Goal: Find contact information: Find contact information

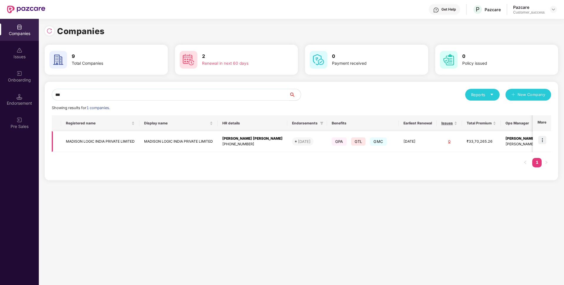
click at [544, 141] on img at bounding box center [542, 140] width 8 height 8
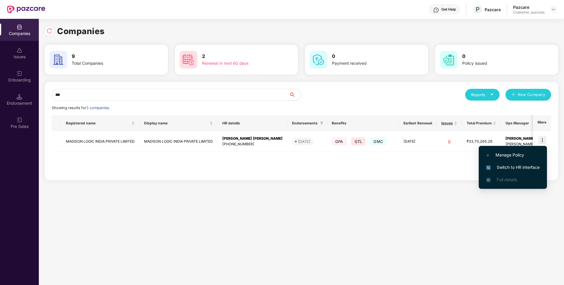
click at [513, 169] on span "Switch to HR interface" at bounding box center [513, 167] width 54 height 6
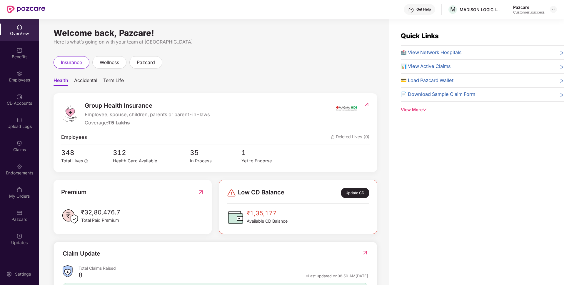
click at [5, 76] on div "Employees" at bounding box center [19, 76] width 39 height 22
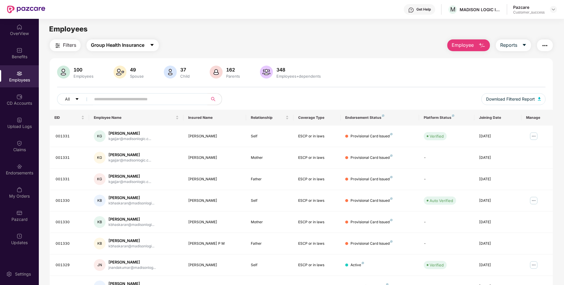
click at [111, 48] on span "Group Health Insurance" at bounding box center [118, 44] width 54 height 7
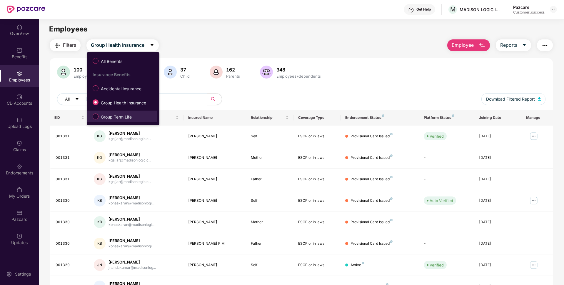
click at [110, 117] on span "Group Term Life" at bounding box center [116, 117] width 36 height 6
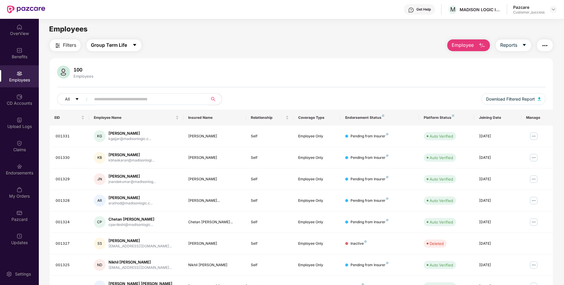
click at [111, 48] on span "Group Term Life" at bounding box center [109, 44] width 36 height 7
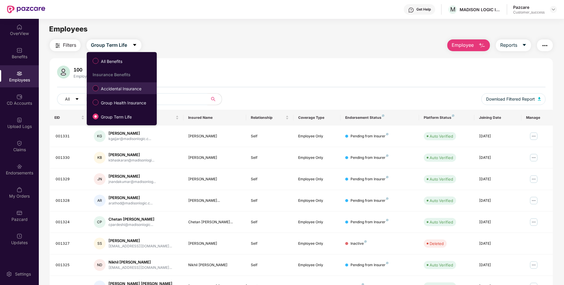
click at [102, 86] on span "Accidental Insurance" at bounding box center [120, 89] width 45 height 6
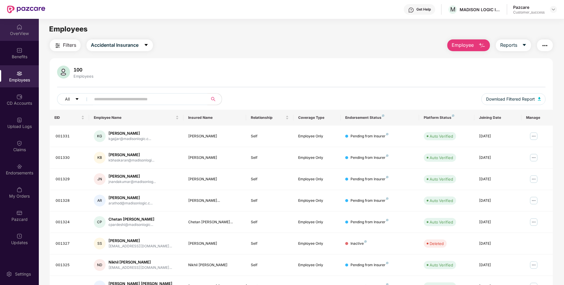
click at [24, 36] on div "OverView" at bounding box center [19, 34] width 39 height 6
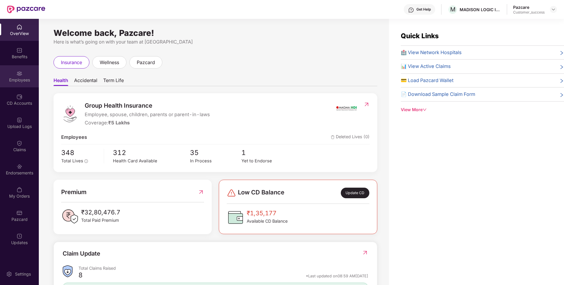
click at [12, 80] on div "Employees" at bounding box center [19, 80] width 39 height 6
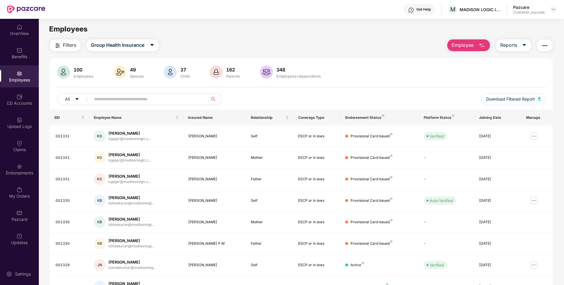
click at [164, 101] on input "text" at bounding box center [147, 99] width 106 height 9
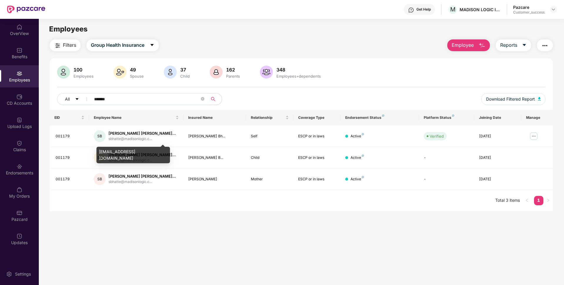
type input "*******"
click at [123, 150] on div "[EMAIL_ADDRESS][DOMAIN_NAME]" at bounding box center [133, 155] width 74 height 16
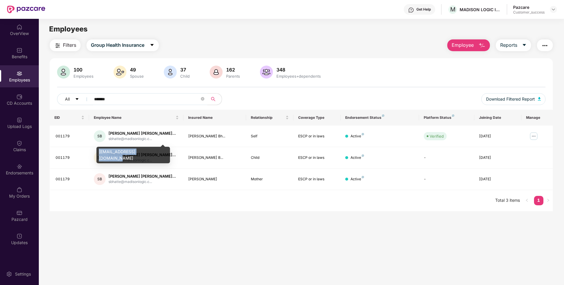
copy div "[EMAIL_ADDRESS][DOMAIN_NAME]"
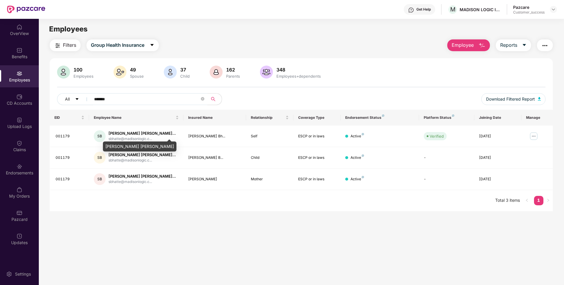
click at [116, 144] on div "[PERSON_NAME] [PERSON_NAME]" at bounding box center [140, 146] width 74 height 10
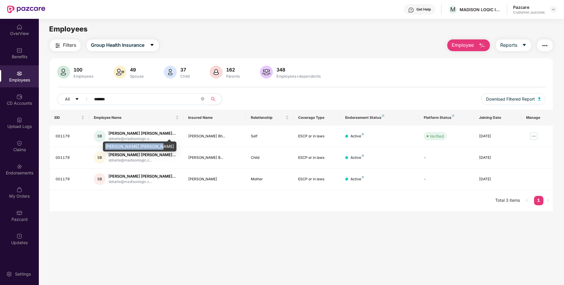
copy div "[PERSON_NAME] [PERSON_NAME]"
click at [310, 284] on main "Employees Filters Group Health Insurance Employee Reports 100 Employees 49 Spou…" at bounding box center [301, 161] width 525 height 285
click at [534, 134] on img at bounding box center [533, 135] width 9 height 9
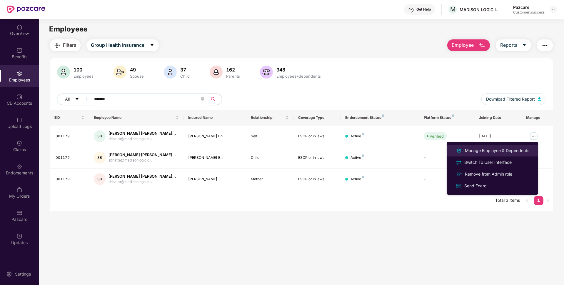
click at [489, 153] on div "Manage Employee & Dependents" at bounding box center [497, 150] width 67 height 6
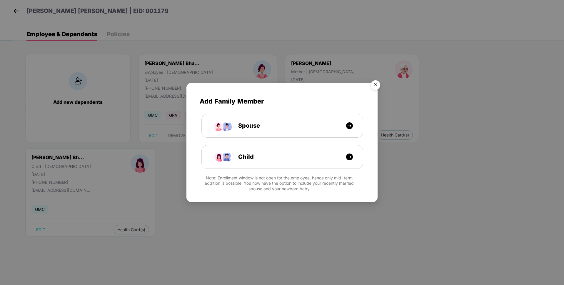
click at [374, 86] on img "Close" at bounding box center [375, 86] width 16 height 16
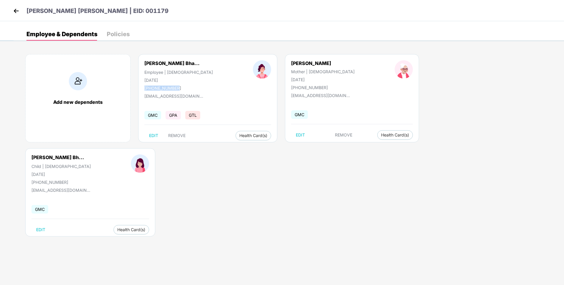
drag, startPoint x: 145, startPoint y: 87, endPoint x: 181, endPoint y: 86, distance: 36.2
click at [181, 86] on div "[PHONE_NUMBER]" at bounding box center [178, 88] width 69 height 5
copy div "[PHONE_NUMBER]"
click at [163, 96] on div "[EMAIL_ADDRESS][DOMAIN_NAME]" at bounding box center [173, 95] width 59 height 5
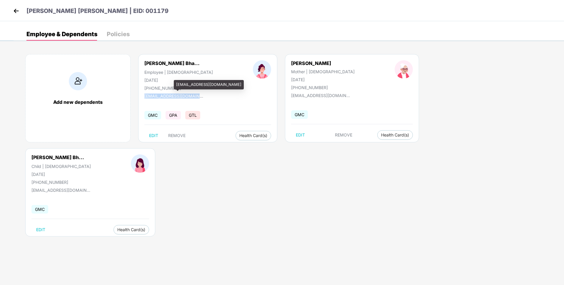
click at [163, 96] on div "[EMAIL_ADDRESS][DOMAIN_NAME]" at bounding box center [173, 95] width 59 height 5
copy div "[EMAIL_ADDRESS][DOMAIN_NAME]"
